Goal: Transaction & Acquisition: Purchase product/service

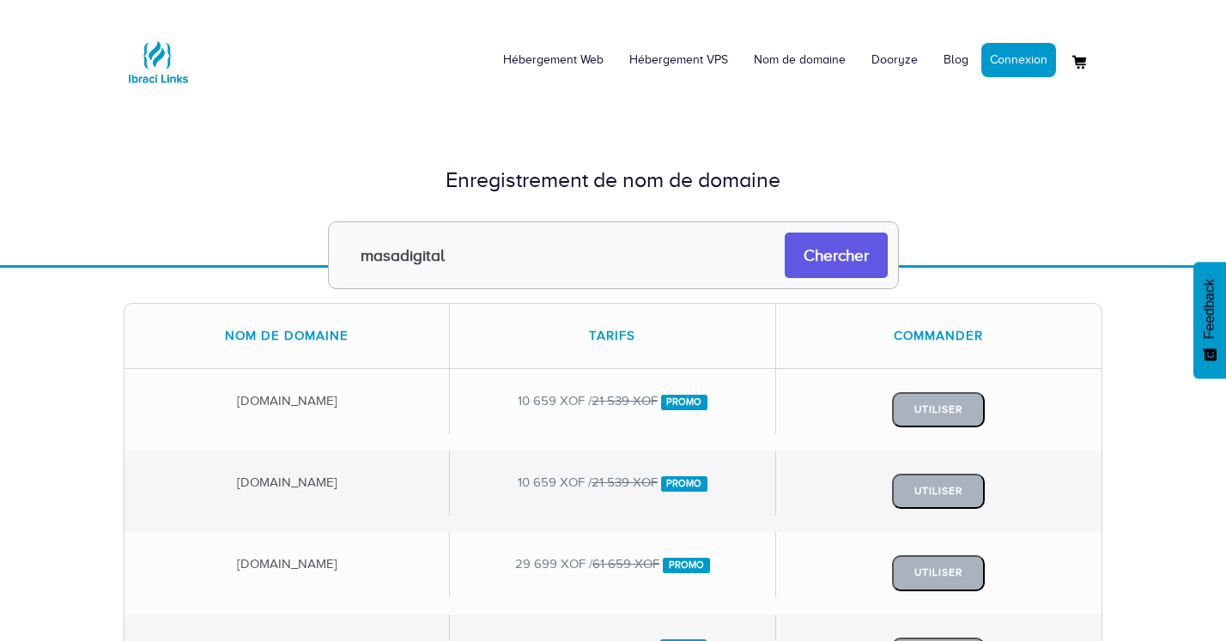
type input "masadigital"
click at [840, 259] on input "Chercher" at bounding box center [836, 255] width 103 height 45
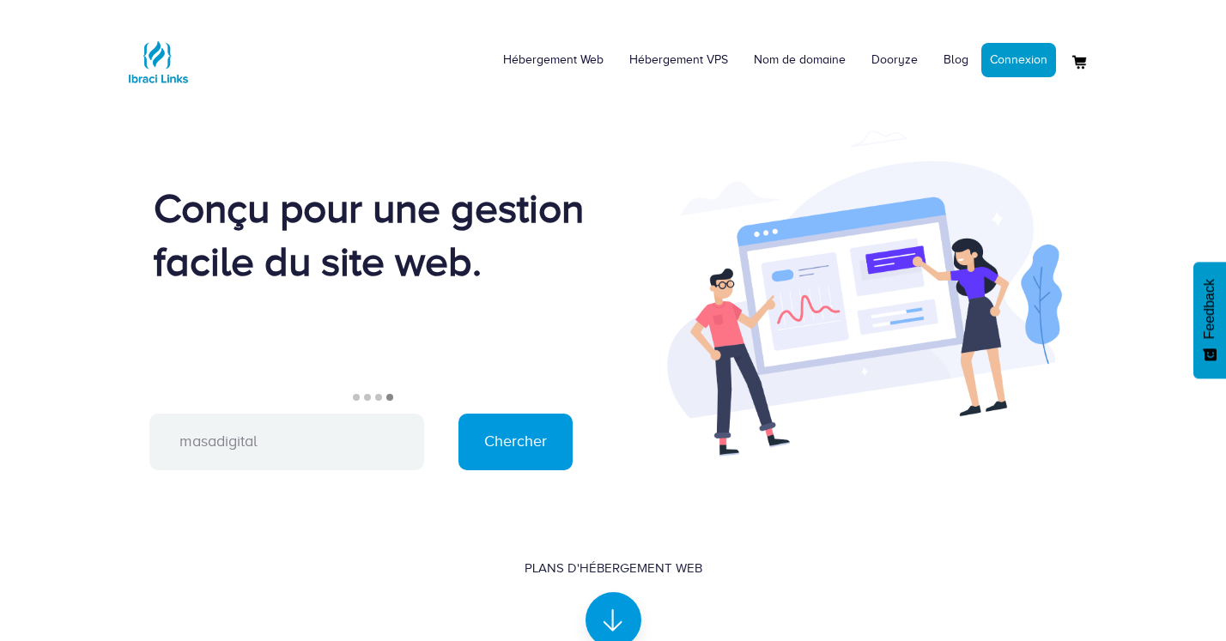
type input "masadigital"
drag, startPoint x: 154, startPoint y: 208, endPoint x: 149, endPoint y: 228, distance: 21.0
click at [149, 228] on div "Conçu pour une gestion facile du site web. Nouveau Plateforme de gestion d'entr…" at bounding box center [362, 298] width 476 height 232
drag, startPoint x: 70, startPoint y: 204, endPoint x: 211, endPoint y: 287, distance: 163.9
click at [211, 287] on div "Hébergement Web Hébergement VPS Nom de domaine Dooryze Blog Connexion 1" at bounding box center [613, 350] width 1226 height 701
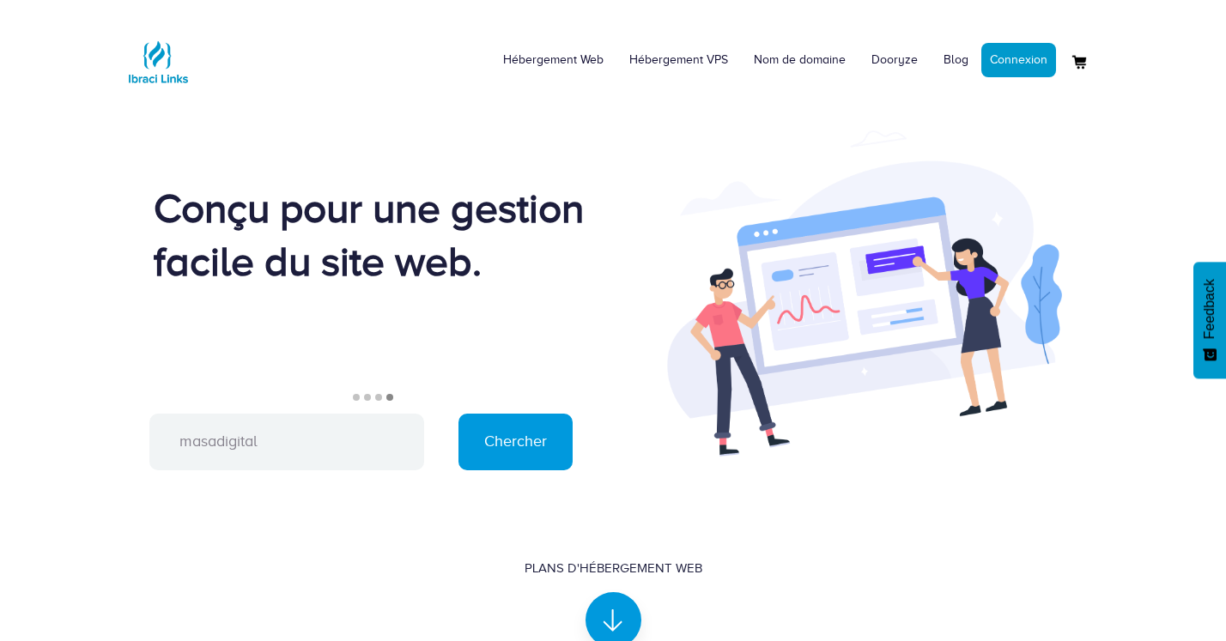
click at [100, 209] on div at bounding box center [613, 238] width 1226 height 973
drag, startPoint x: 100, startPoint y: 209, endPoint x: 105, endPoint y: 344, distance: 134.9
click at [105, 344] on div at bounding box center [613, 238] width 1226 height 973
drag, startPoint x: 105, startPoint y: 344, endPoint x: 65, endPoint y: 300, distance: 59.6
click at [65, 300] on div at bounding box center [613, 238] width 1226 height 973
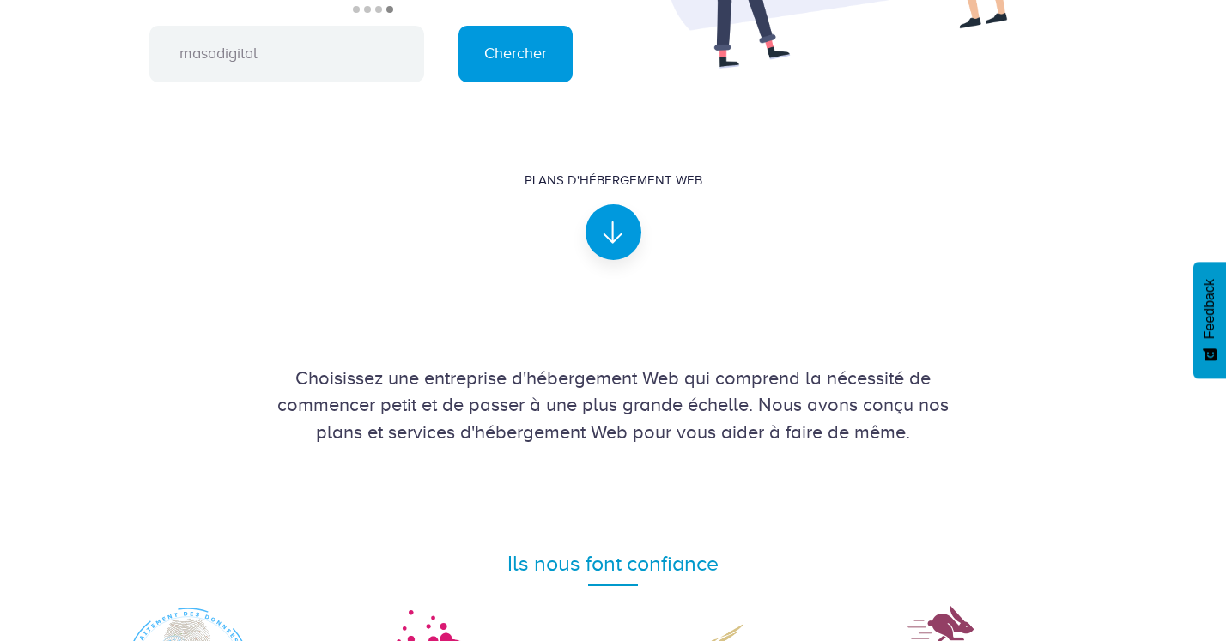
scroll to position [343, 0]
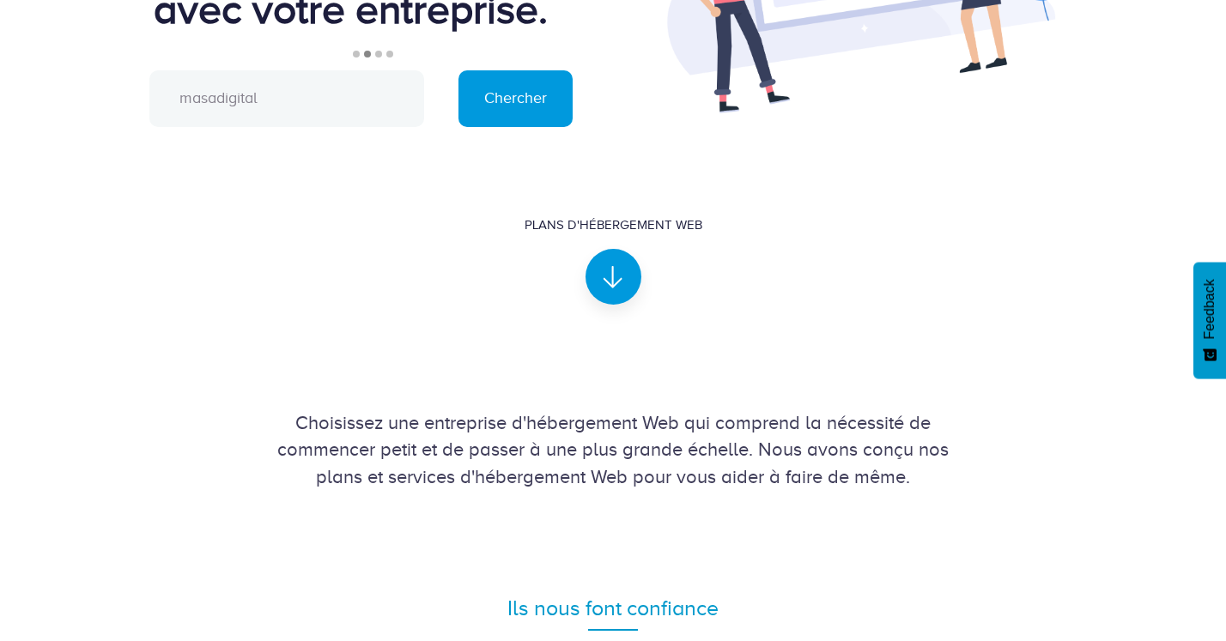
click at [318, 92] on input "masadigital" at bounding box center [286, 98] width 275 height 57
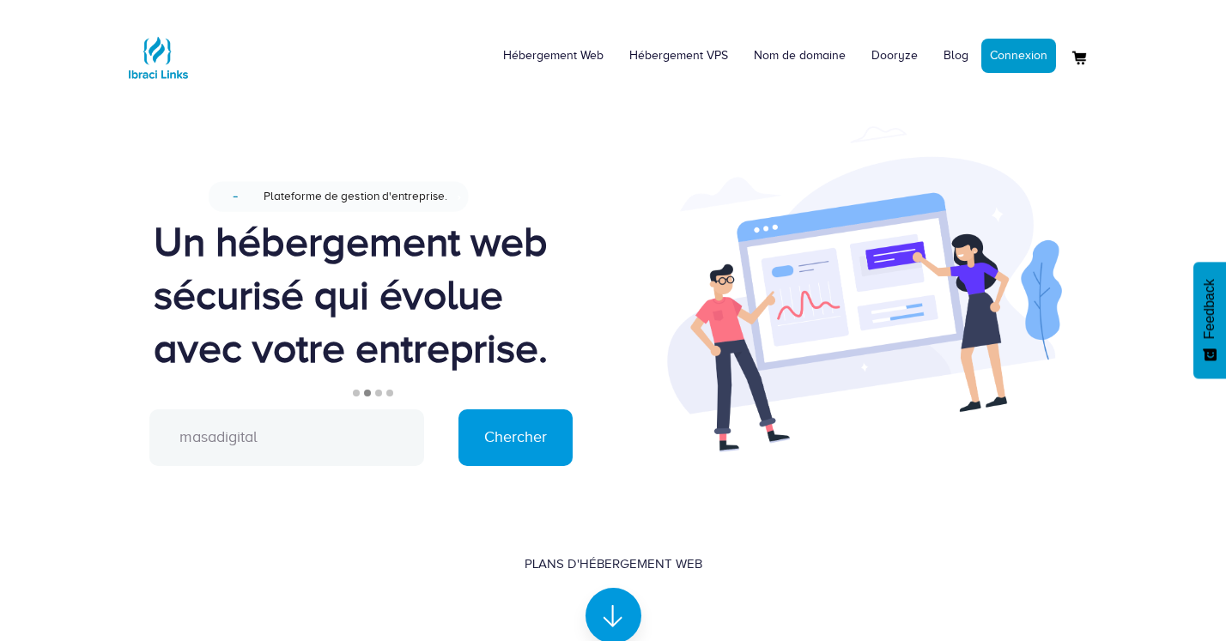
scroll to position [0, 0]
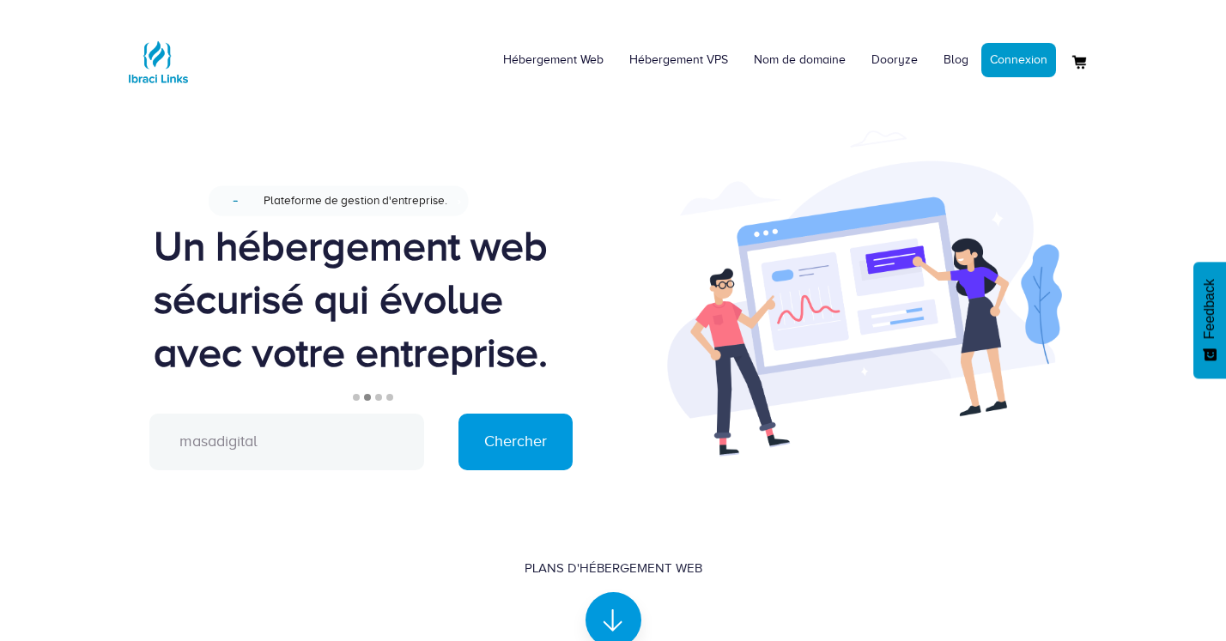
click at [314, 442] on input "masadigital" at bounding box center [286, 442] width 275 height 57
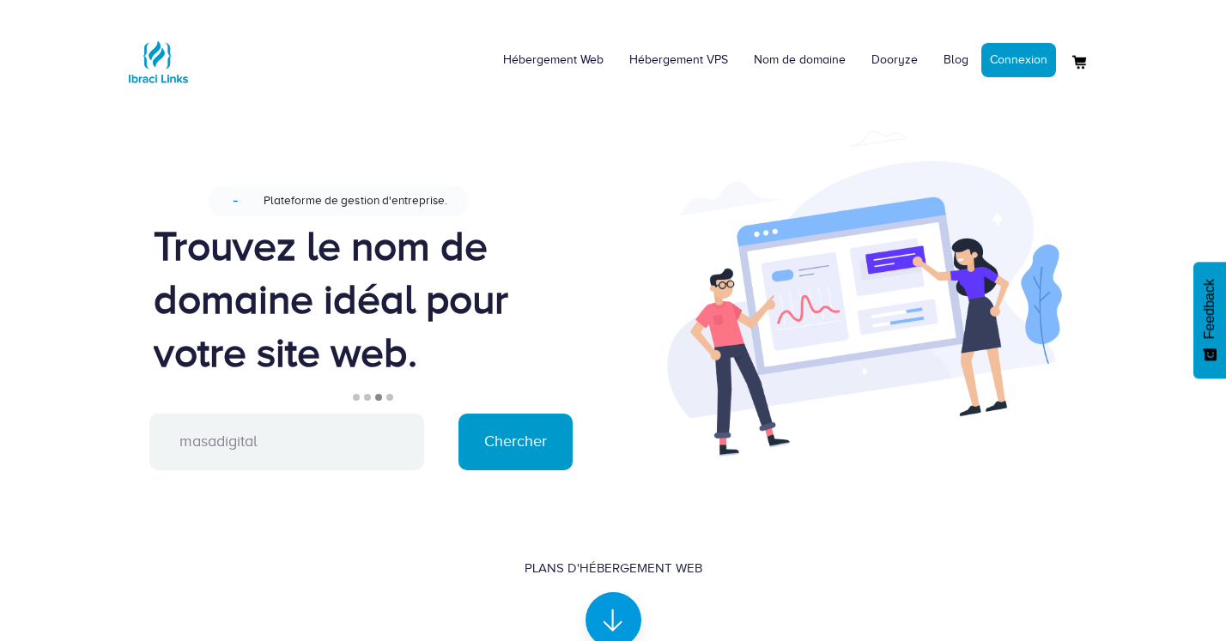
click at [517, 446] on input "Chercher" at bounding box center [515, 442] width 114 height 57
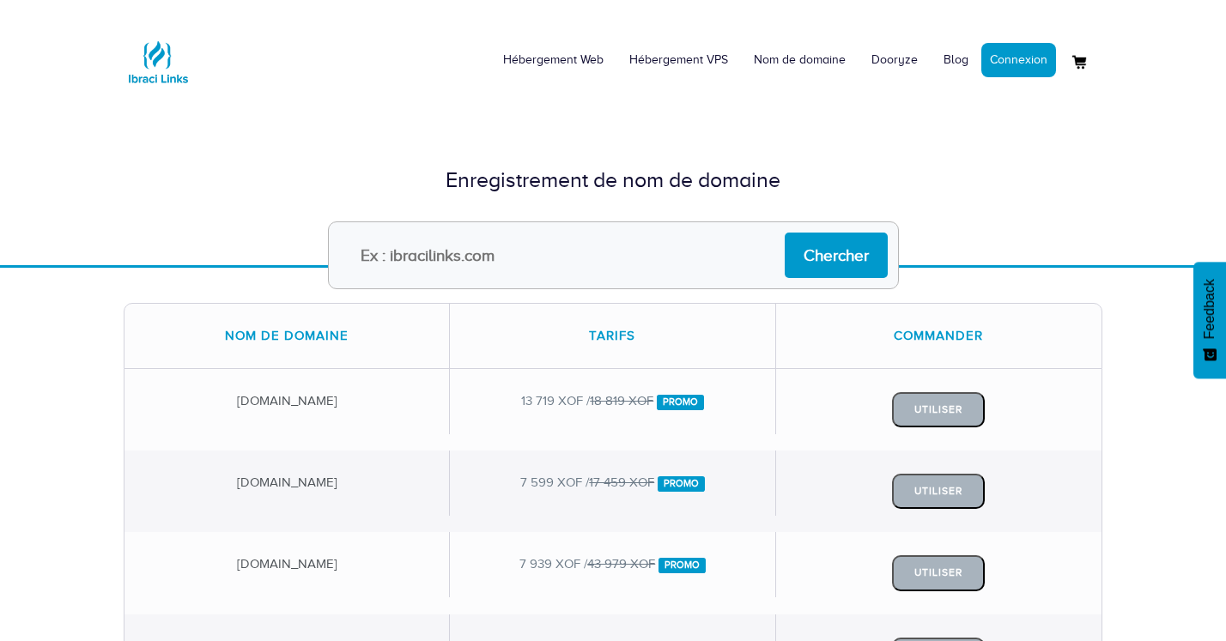
click at [388, 264] on input "text" at bounding box center [613, 255] width 571 height 68
click at [458, 249] on input "masadigital" at bounding box center [613, 255] width 571 height 68
type input "masadigitale"
click at [785, 233] on input "Chercher" at bounding box center [836, 255] width 103 height 45
